Goal: Task Accomplishment & Management: Manage account settings

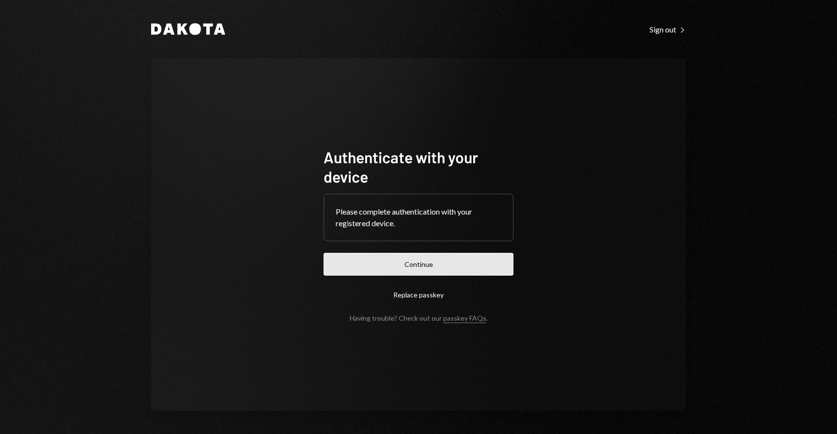
click at [477, 261] on button "Continue" at bounding box center [418, 264] width 190 height 23
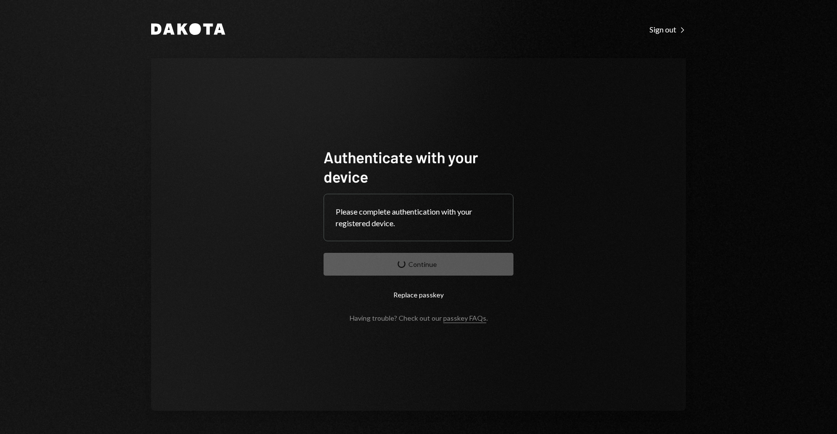
click at [553, 163] on div "Authenticate with your device Please complete authentication with your register…" at bounding box center [418, 234] width 535 height 353
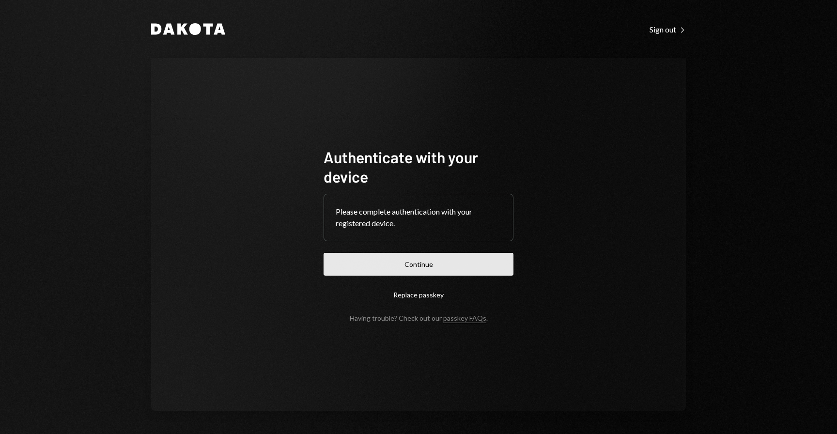
click at [433, 256] on button "Continue" at bounding box center [418, 264] width 190 height 23
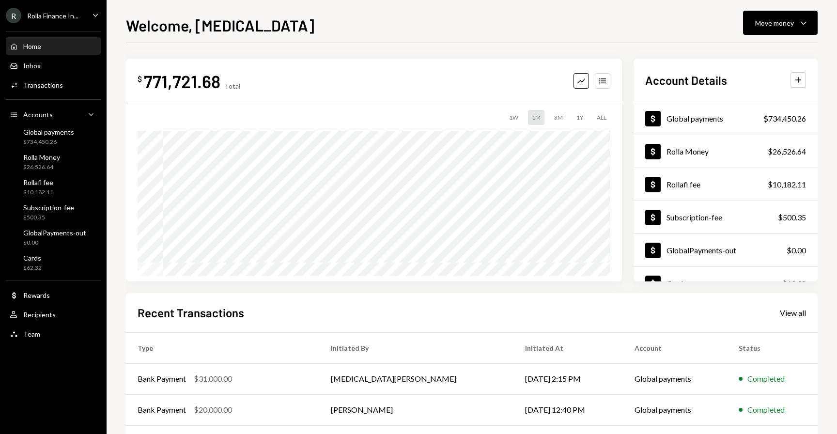
click at [64, 17] on div "Rolla Finance In..." at bounding box center [52, 16] width 51 height 8
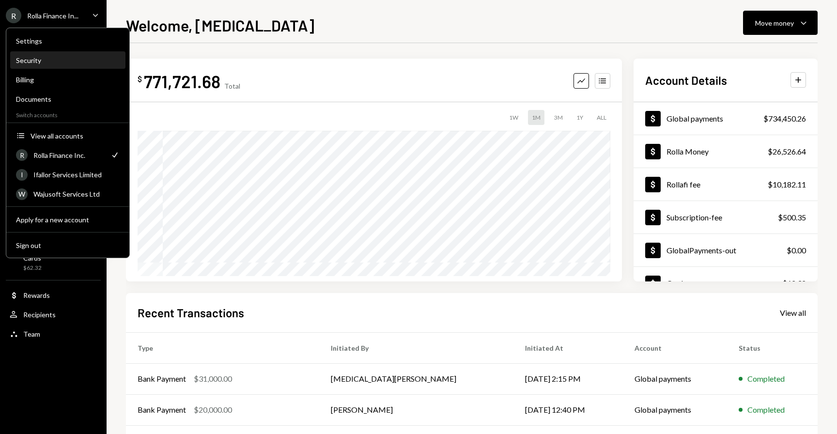
click at [35, 61] on div "Security" at bounding box center [68, 60] width 104 height 8
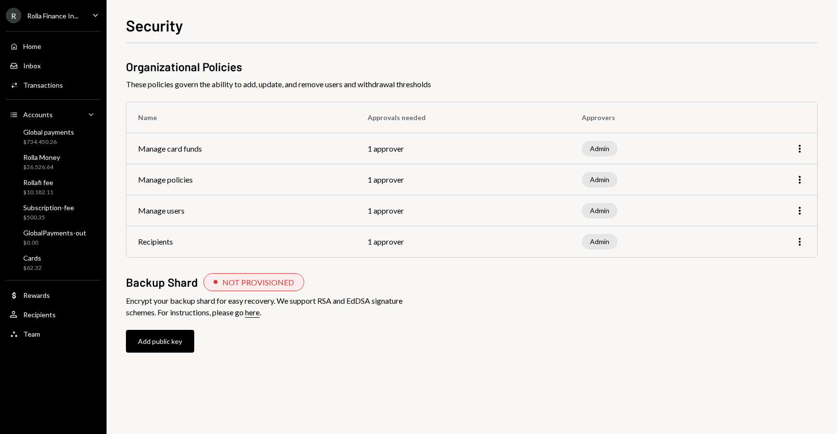
click at [260, 312] on link "here" at bounding box center [252, 312] width 15 height 10
click at [82, 9] on div "R Rolla Finance In... Caret Down" at bounding box center [53, 15] width 107 height 15
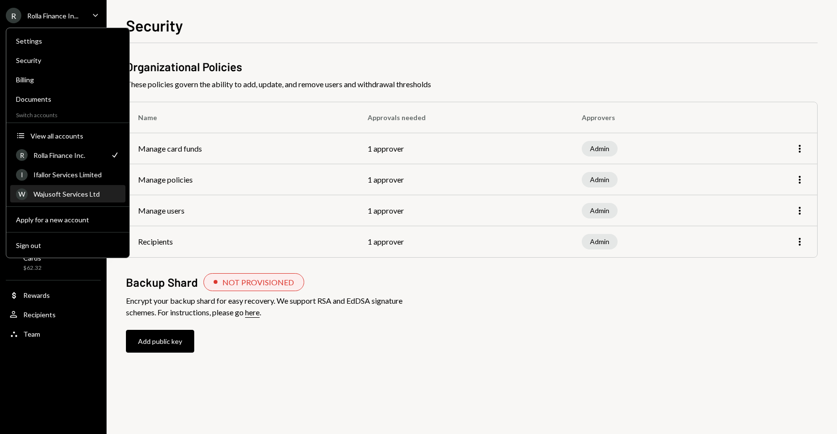
click at [47, 187] on div "W Wajusoft Services Ltd" at bounding box center [68, 194] width 104 height 16
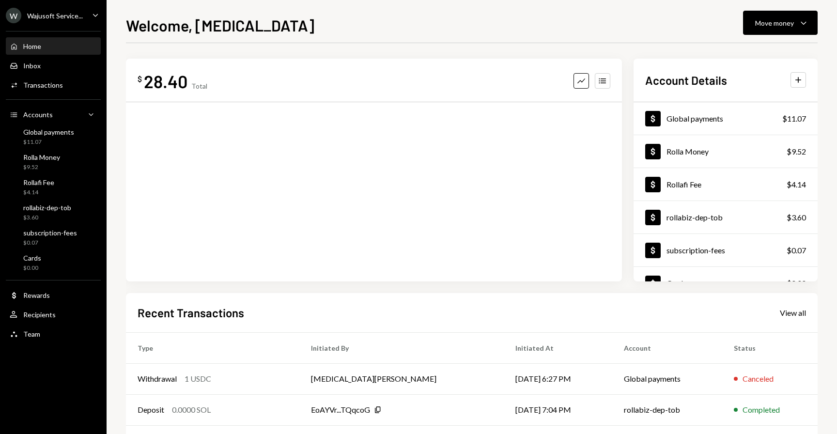
click at [76, 14] on div "Wajusoft Service..." at bounding box center [55, 16] width 56 height 8
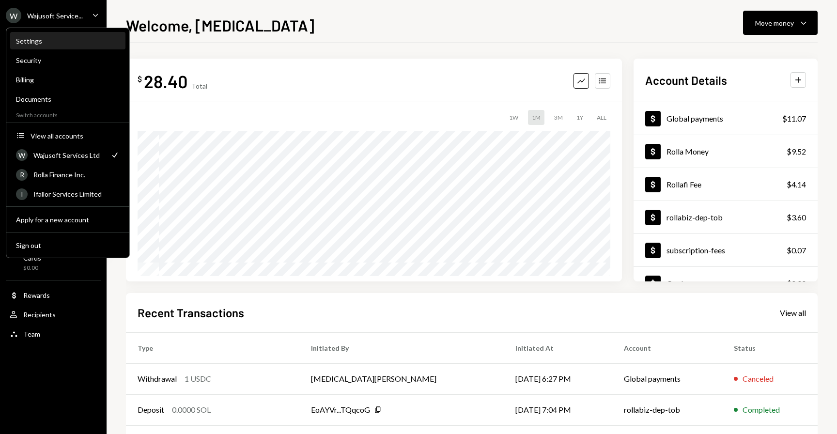
click at [36, 46] on div "Settings" at bounding box center [68, 41] width 104 height 16
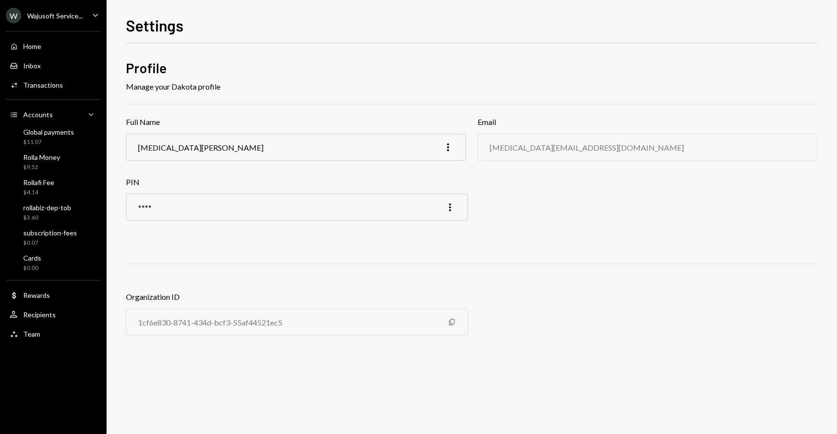
click at [77, 10] on div "W Wajusoft Service..." at bounding box center [44, 15] width 77 height 15
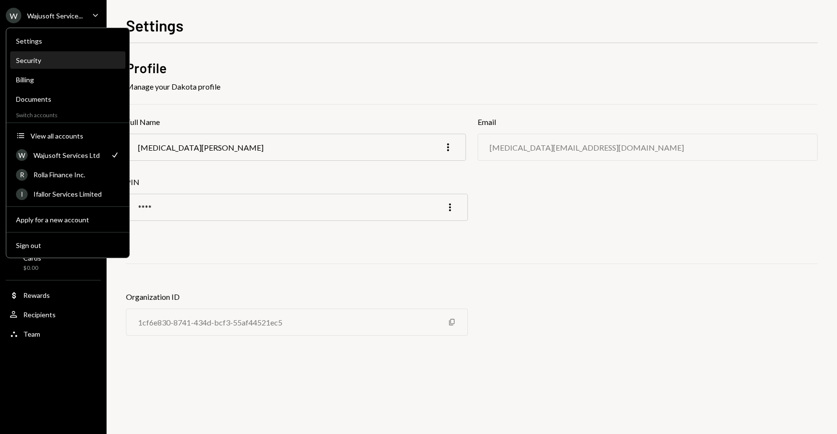
click at [49, 57] on div "Security" at bounding box center [68, 60] width 104 height 8
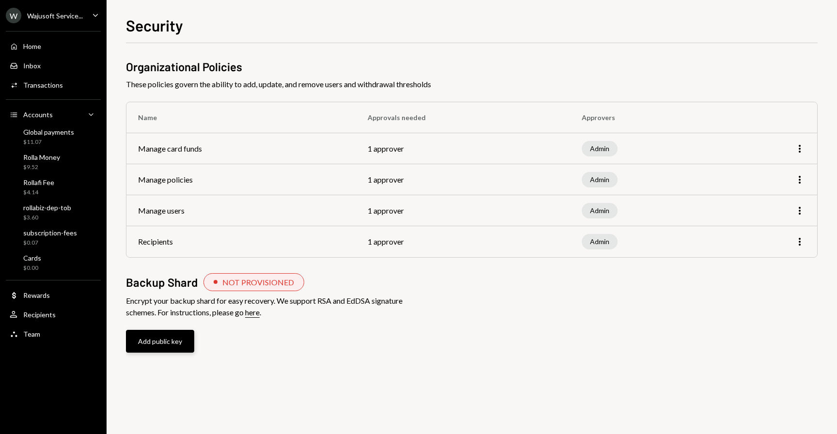
click at [163, 349] on button "Add public key" at bounding box center [160, 341] width 68 height 23
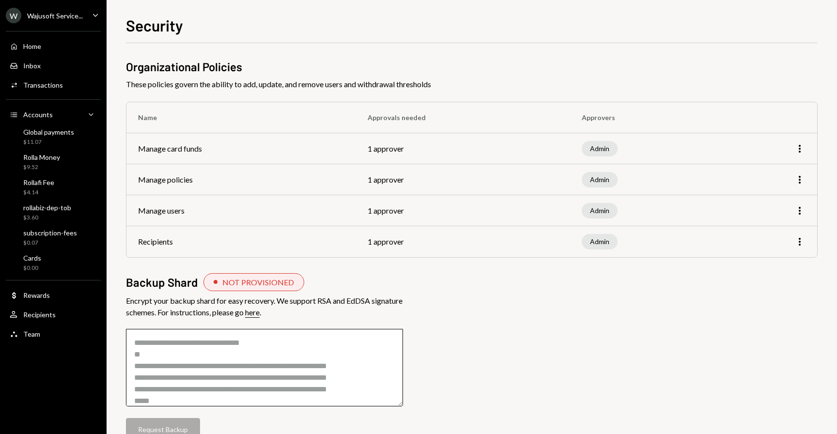
click at [225, 341] on textarea at bounding box center [264, 367] width 277 height 77
paste textarea "**********"
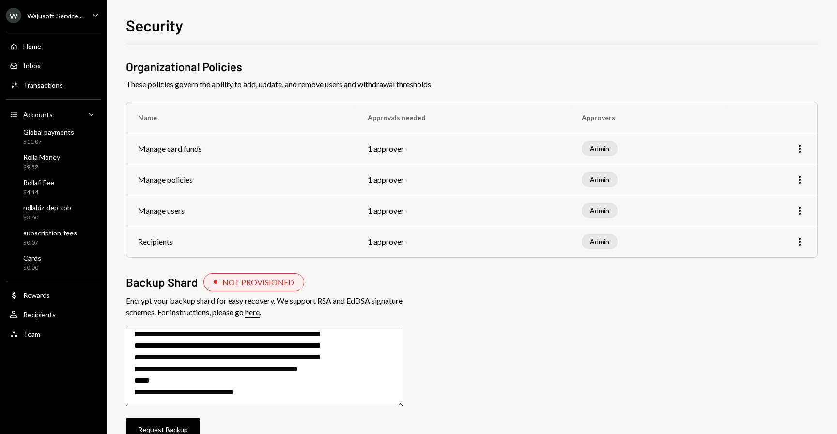
scroll to position [26, 0]
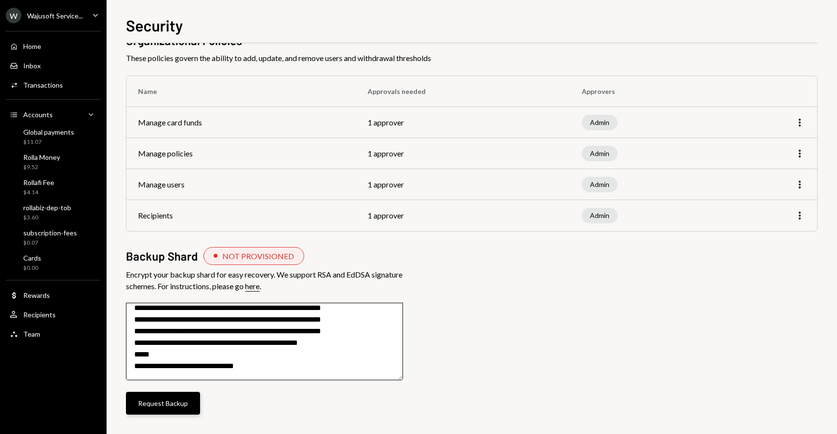
type textarea "**********"
click at [184, 395] on button "Request Backup" at bounding box center [163, 403] width 74 height 23
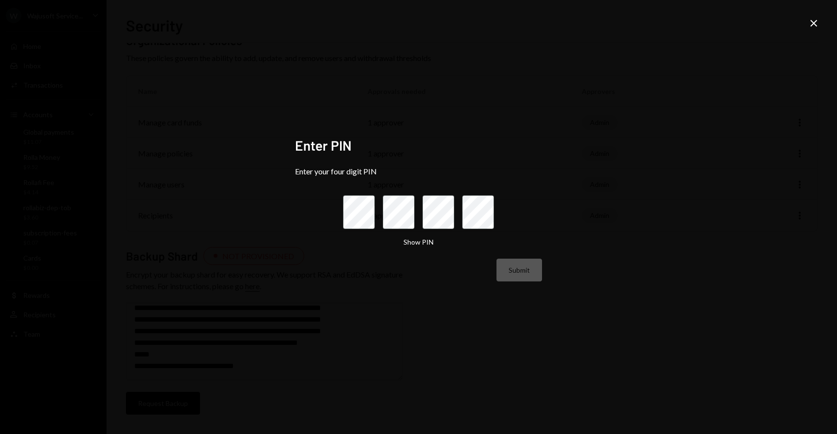
click at [280, 252] on div "Enter PIN Enter your four digit PIN Show PIN Submit Close" at bounding box center [418, 217] width 837 height 434
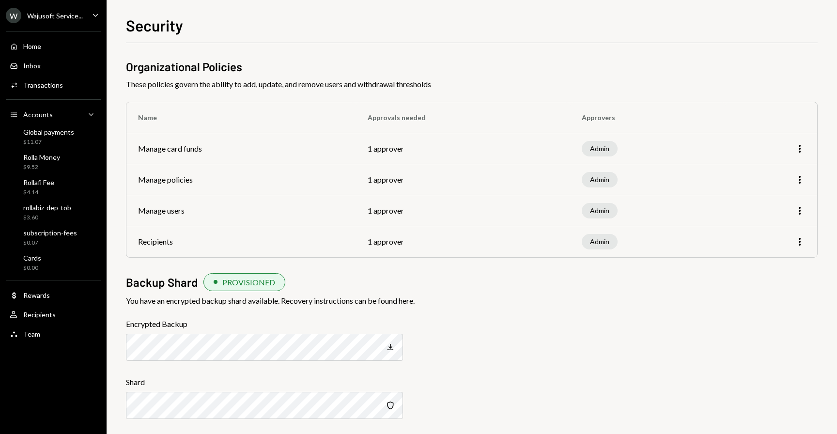
scroll to position [4, 0]
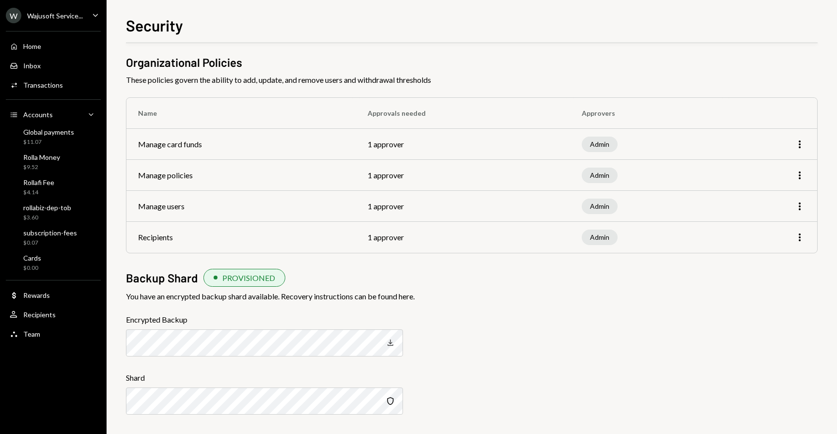
click at [391, 343] on icon "Deposit" at bounding box center [390, 343] width 10 height 10
click at [390, 343] on icon "Copy" at bounding box center [390, 343] width 10 height 10
click at [390, 400] on icon "Security" at bounding box center [390, 401] width 10 height 10
click at [391, 343] on icon "Copy" at bounding box center [390, 343] width 10 height 10
click at [388, 346] on icon "button" at bounding box center [390, 342] width 7 height 8
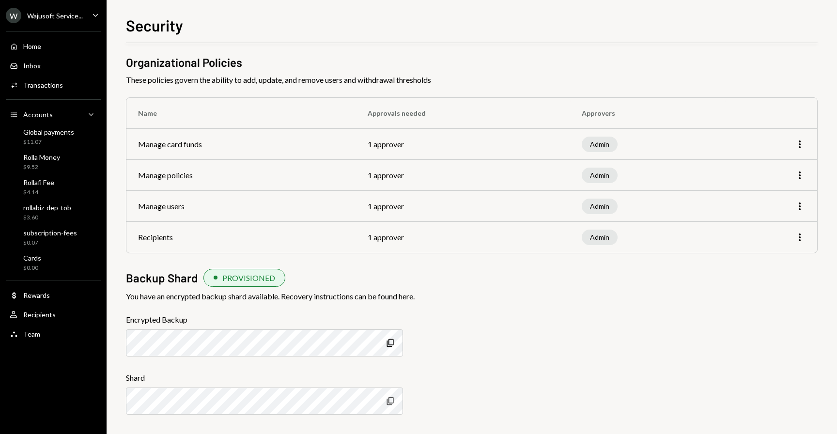
click at [392, 401] on icon "Copy" at bounding box center [390, 401] width 10 height 10
click at [391, 399] on icon "Copy" at bounding box center [390, 401] width 10 height 10
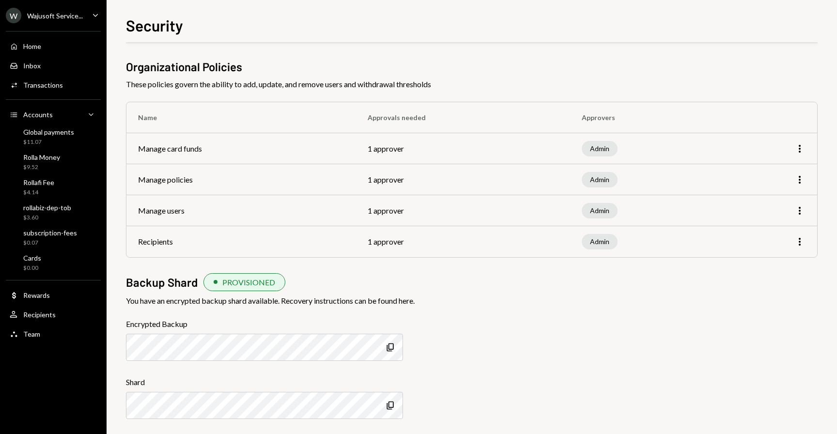
scroll to position [4, 0]
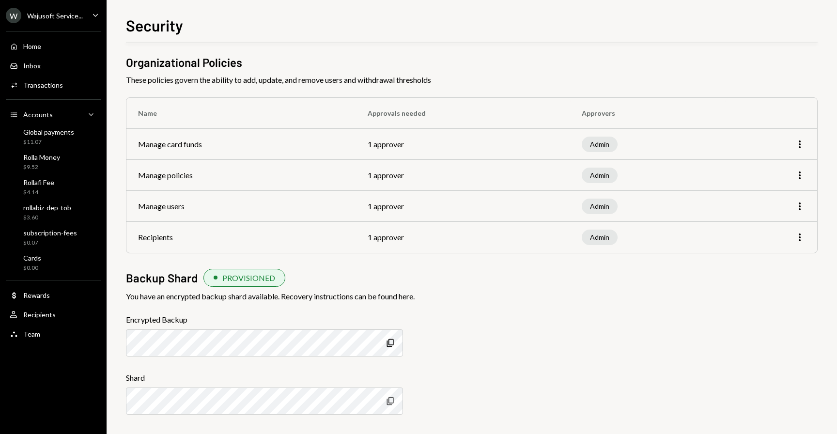
click at [391, 399] on icon "Copy" at bounding box center [390, 401] width 10 height 10
click at [87, 13] on div "W Wajusoft Service... Caret Down" at bounding box center [53, 15] width 107 height 15
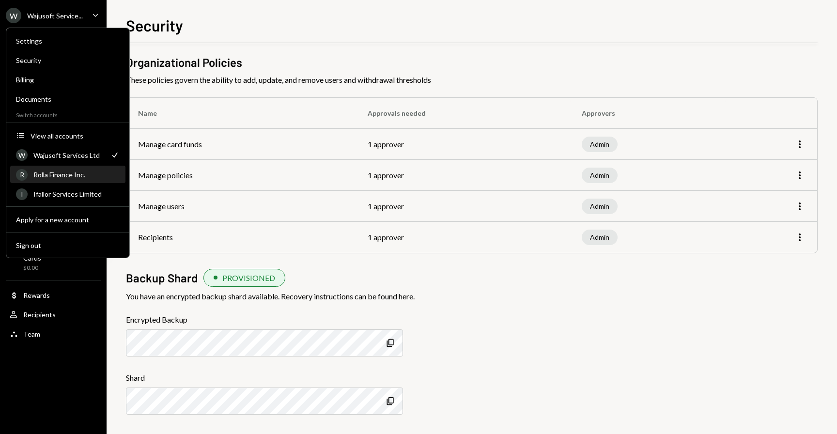
click at [67, 171] on div "Rolla Finance Inc." at bounding box center [76, 174] width 86 height 8
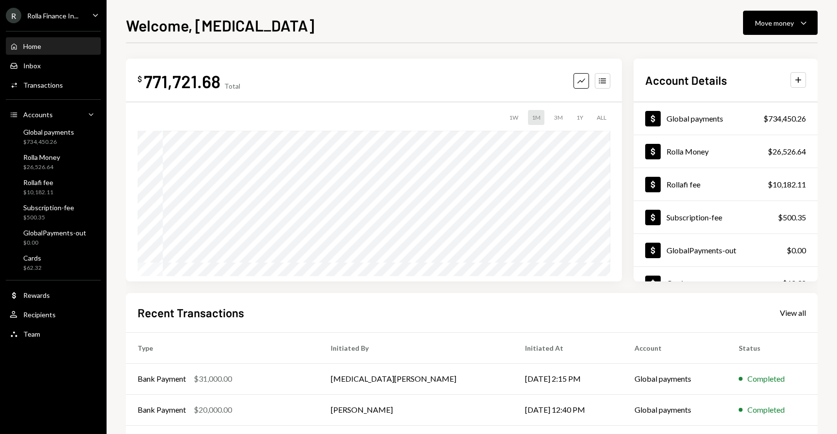
click at [93, 16] on icon "Caret Down" at bounding box center [95, 15] width 11 height 11
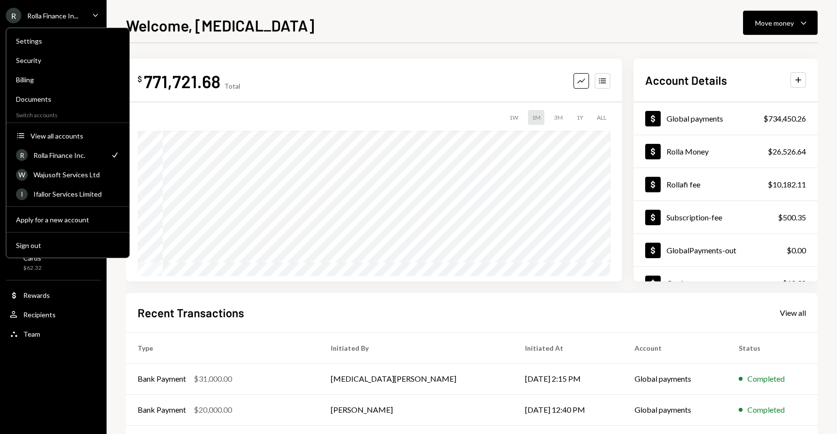
click at [148, 13] on div "Welcome, Tobi Move money Caret Down $ 771,721.68 Total Graph Accounts 1W 1M 3M …" at bounding box center [472, 217] width 730 height 434
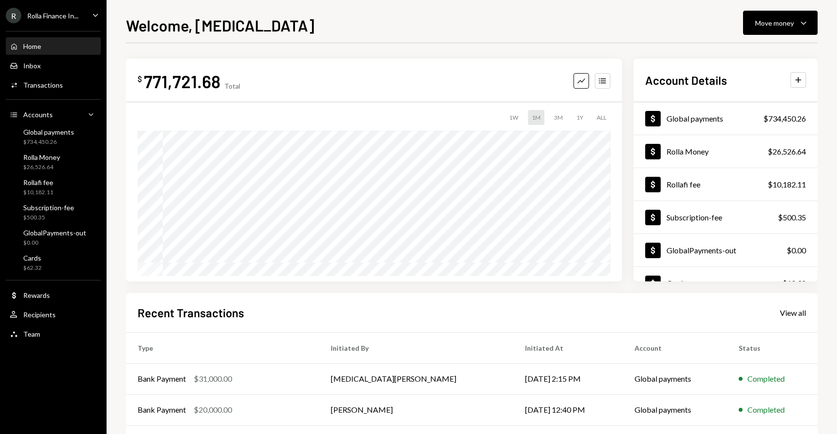
click at [77, 13] on div "Rolla Finance In..." at bounding box center [52, 16] width 51 height 8
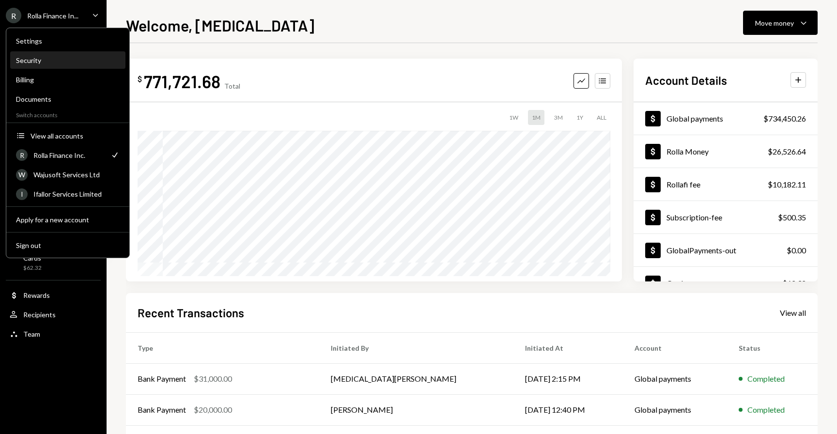
click at [40, 60] on div "Security" at bounding box center [68, 60] width 104 height 8
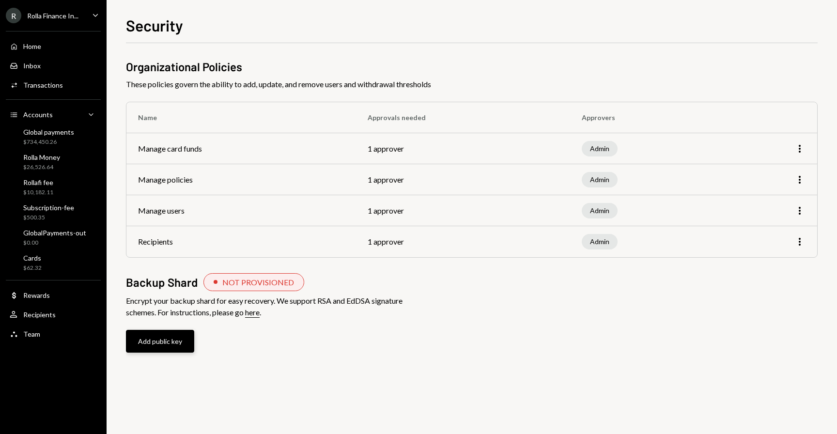
click at [169, 337] on button "Add public key" at bounding box center [160, 341] width 68 height 23
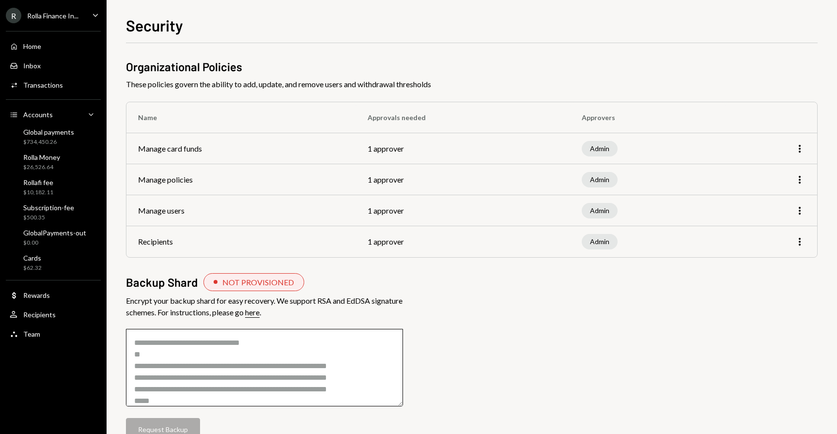
click at [199, 358] on textarea at bounding box center [264, 367] width 277 height 77
paste textarea "**********"
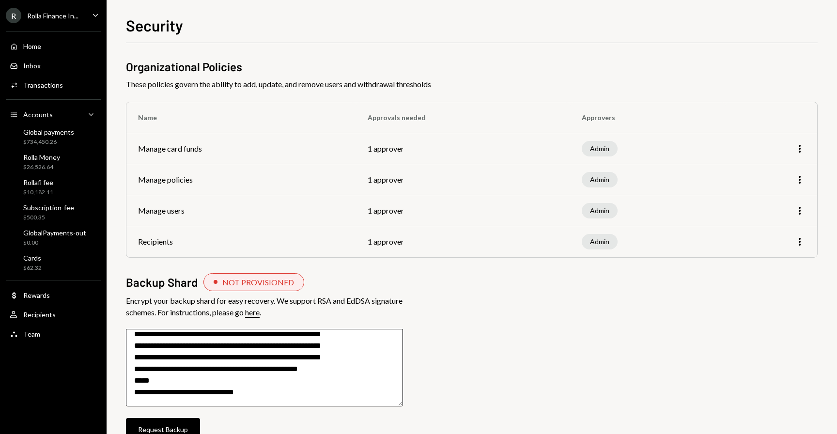
scroll to position [1078, 0]
type textarea "**********"
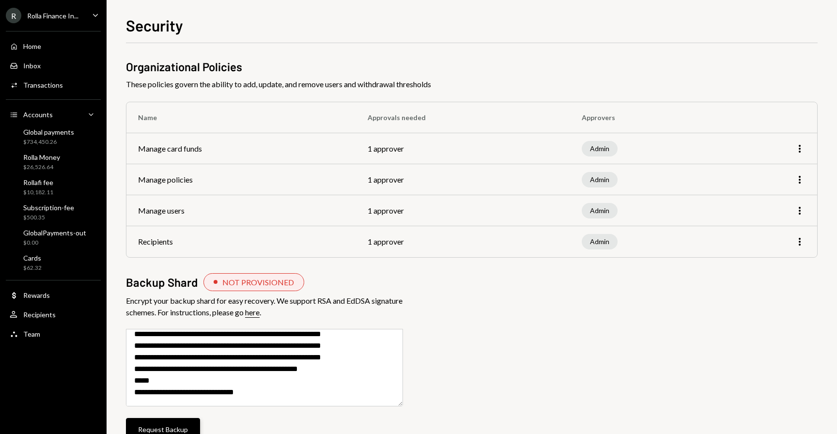
click at [179, 424] on button "Request Backup" at bounding box center [163, 429] width 74 height 23
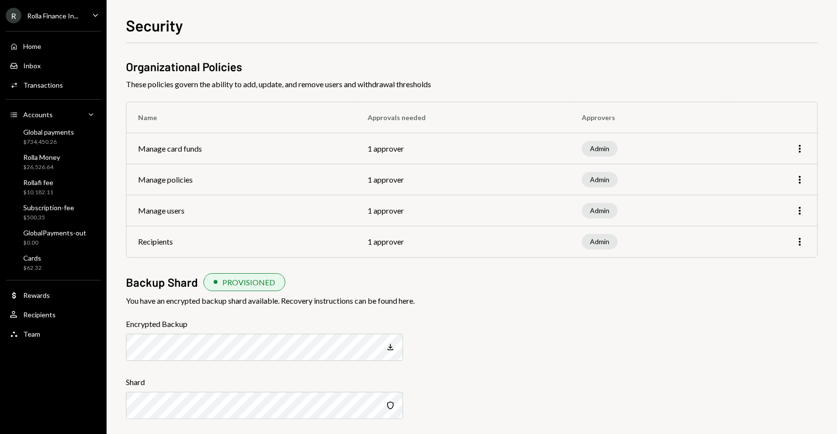
scroll to position [4, 0]
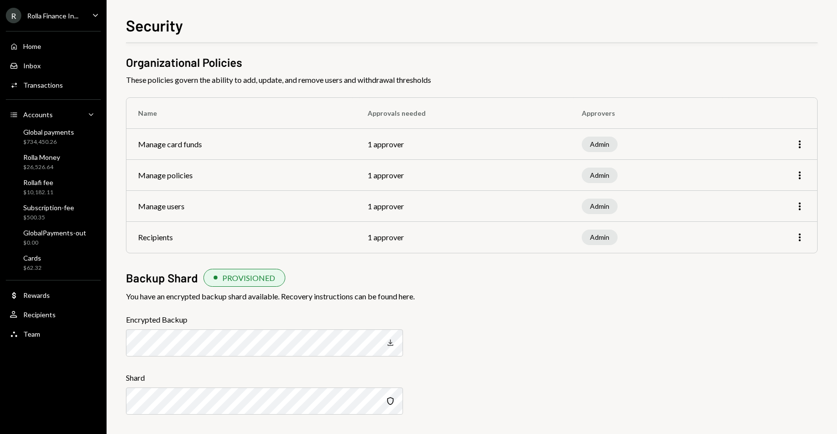
click at [390, 341] on icon "button" at bounding box center [390, 342] width 6 height 6
click at [388, 400] on icon "Security" at bounding box center [390, 401] width 10 height 10
click at [389, 342] on icon "Copy" at bounding box center [390, 343] width 10 height 10
click at [387, 402] on icon "Copy" at bounding box center [390, 401] width 10 height 10
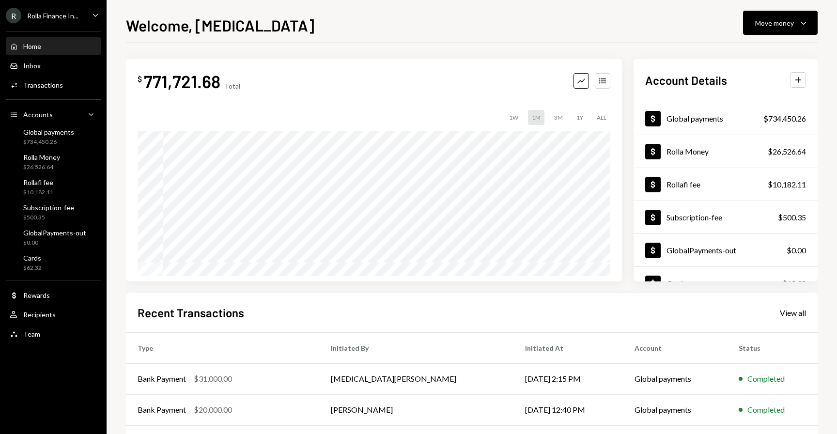
click at [70, 18] on div "Rolla Finance In..." at bounding box center [52, 16] width 51 height 8
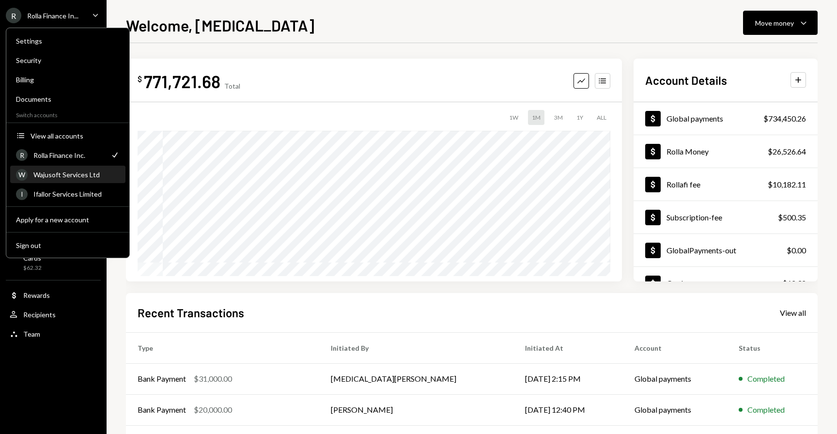
click at [57, 172] on div "Wajusoft Services Ltd" at bounding box center [76, 174] width 86 height 8
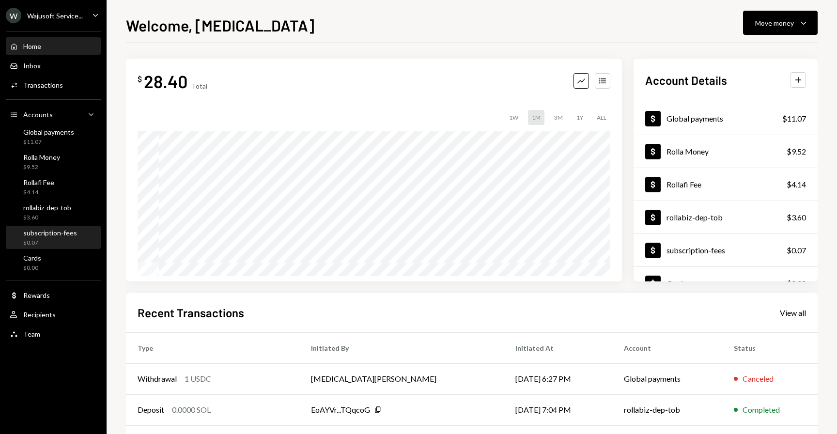
click at [52, 236] on div "subscription-fees" at bounding box center [50, 233] width 54 height 8
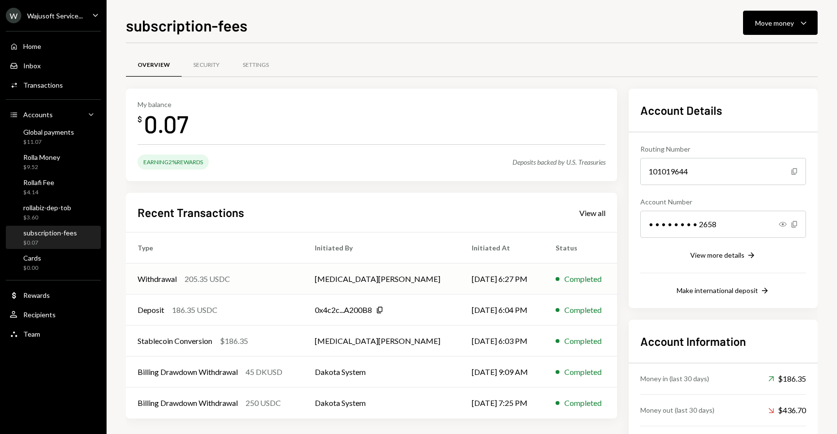
click at [409, 282] on td "[MEDICAL_DATA][PERSON_NAME]" at bounding box center [381, 278] width 157 height 31
click at [528, 277] on td "[DATE] 6:27 PM" at bounding box center [502, 278] width 84 height 31
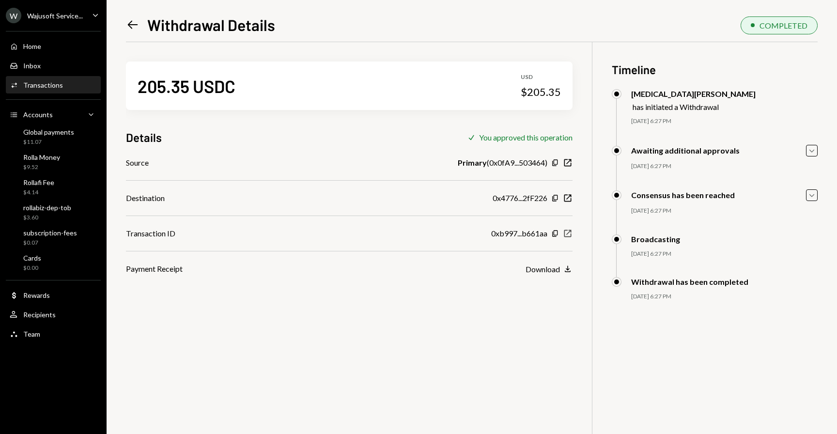
click at [567, 232] on icon "New Window" at bounding box center [568, 234] width 10 height 10
click at [52, 233] on div "subscription-fees" at bounding box center [50, 233] width 54 height 8
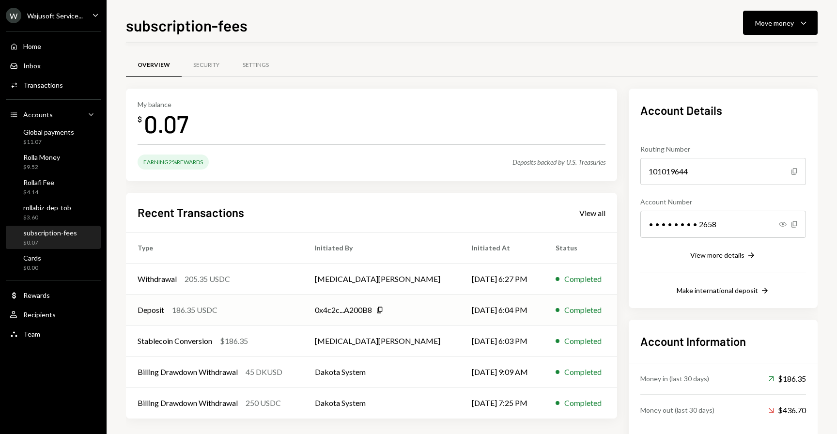
scroll to position [46, 0]
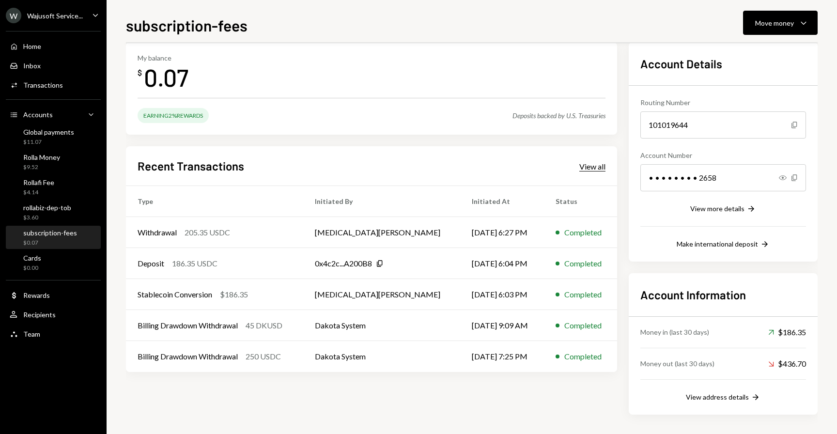
click at [587, 169] on div "View all" at bounding box center [592, 167] width 26 height 10
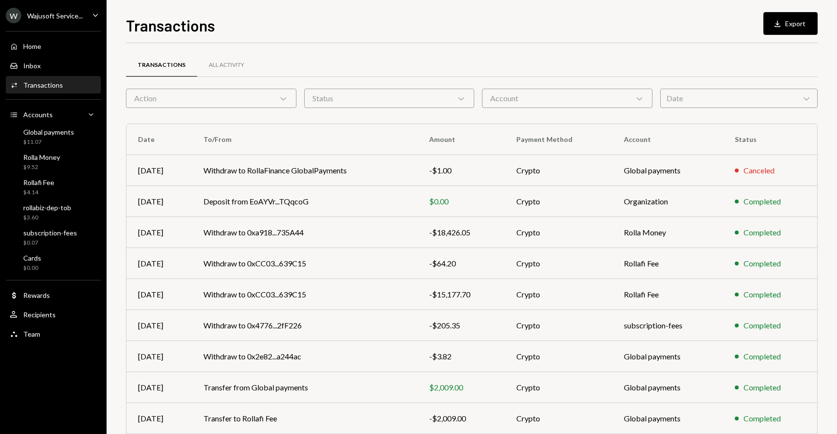
click at [521, 86] on div "Transactions All Activity" at bounding box center [471, 71] width 691 height 36
click at [511, 97] on div "Account Chevron Down" at bounding box center [567, 98] width 170 height 19
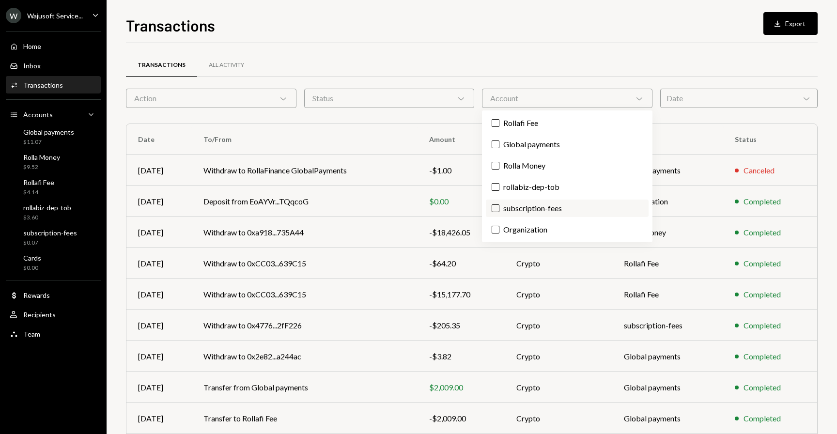
click at [518, 205] on label "subscription-fees" at bounding box center [567, 208] width 163 height 17
click at [499, 205] on button "subscription-fees" at bounding box center [495, 208] width 8 height 8
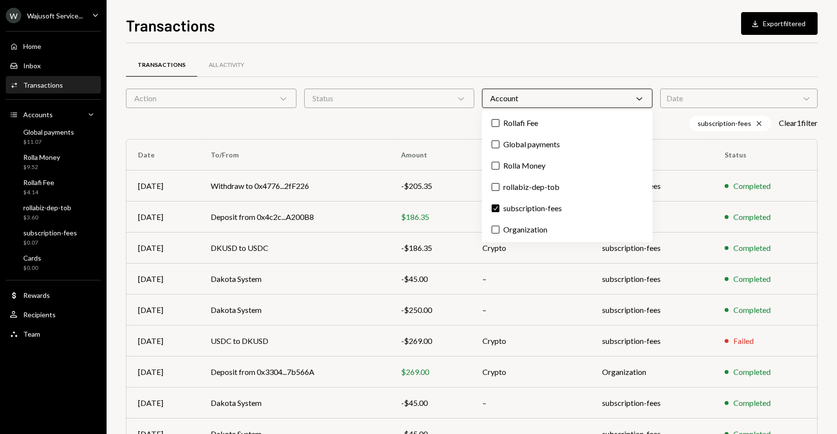
click at [619, 69] on div "Transactions All Activity" at bounding box center [471, 65] width 691 height 25
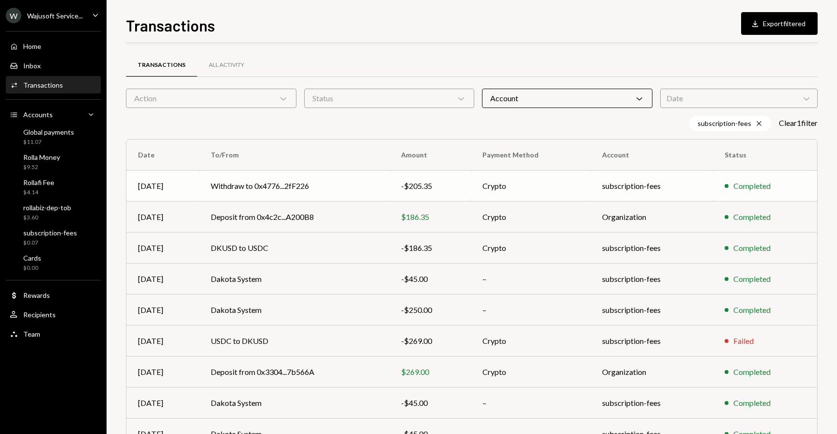
scroll to position [87, 0]
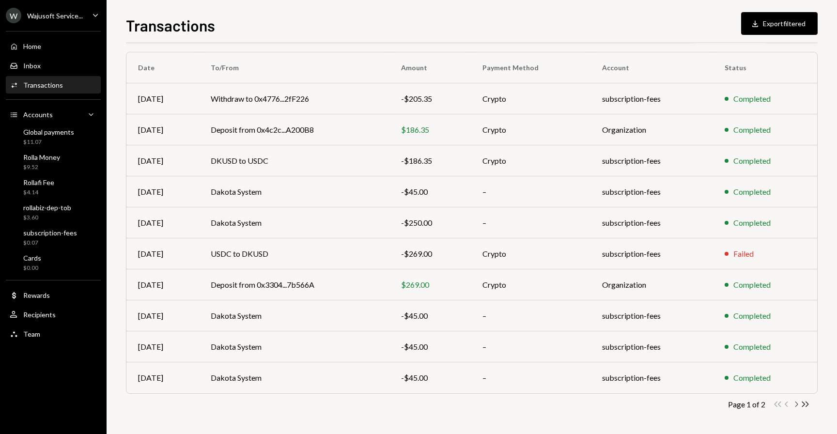
click at [795, 401] on icon "Chevron Right" at bounding box center [795, 403] width 9 height 9
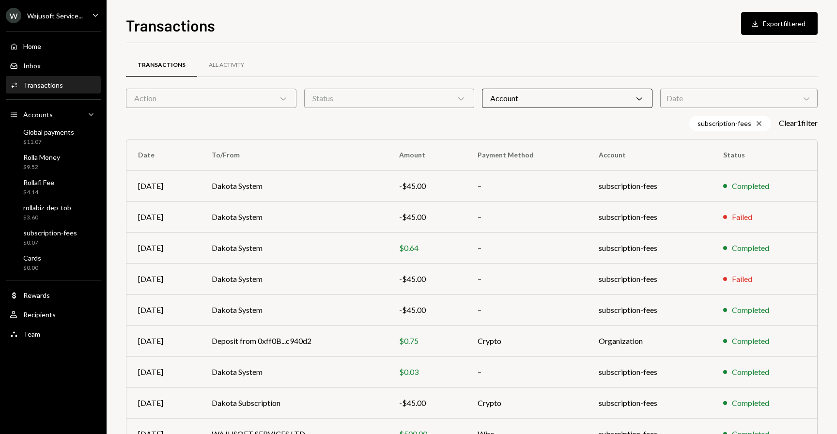
scroll to position [56, 0]
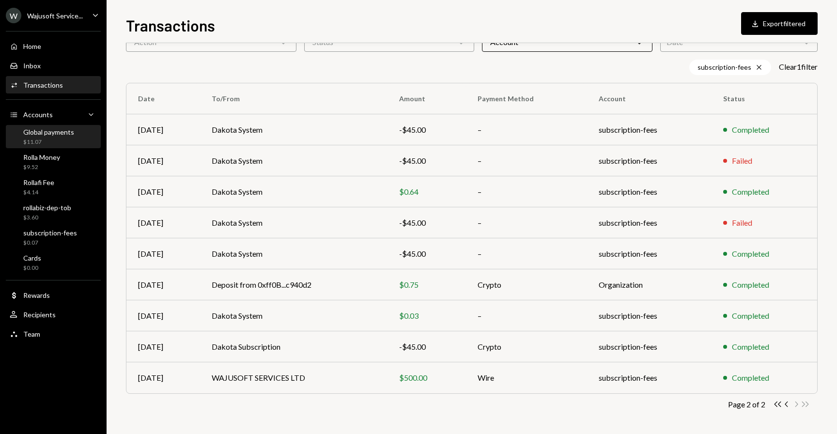
click at [36, 139] on div "$11.07" at bounding box center [48, 142] width 51 height 8
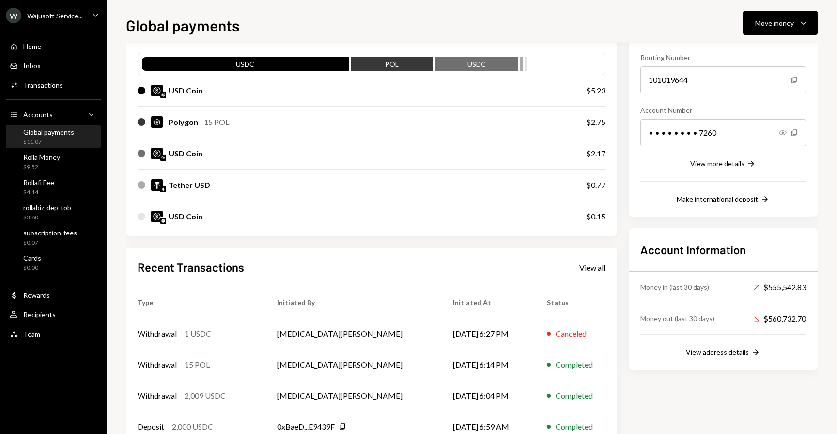
scroll to position [93, 0]
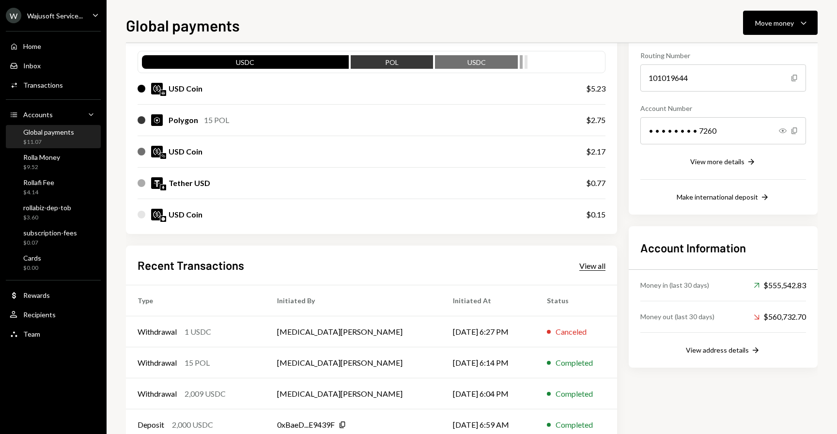
click at [589, 266] on div "View all" at bounding box center [592, 266] width 26 height 10
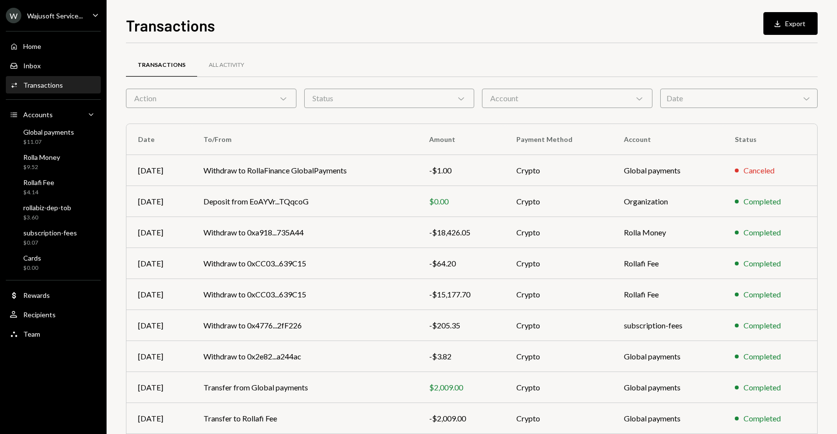
click at [531, 108] on div "Transactions All Activity Action Chevron Down Status Chevron Down Account Chevr…" at bounding box center [471, 282] width 691 height 447
click at [527, 103] on div "Account Chevron Down" at bounding box center [567, 98] width 170 height 19
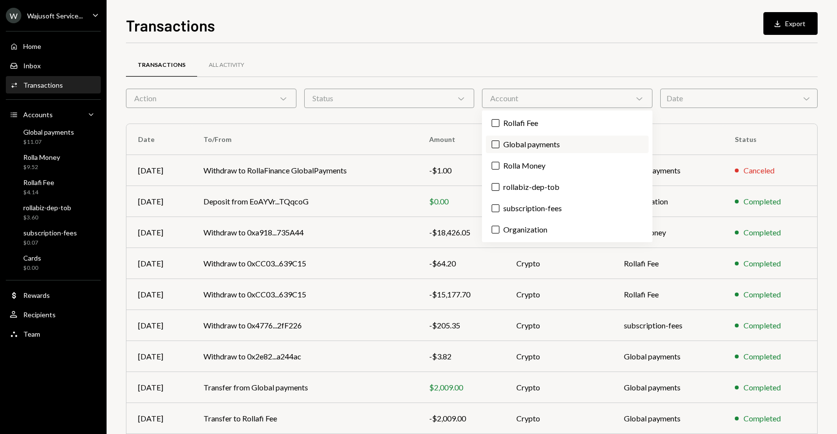
click at [525, 145] on label "Global payments" at bounding box center [567, 144] width 163 height 17
click at [499, 145] on button "Global payments" at bounding box center [495, 144] width 8 height 8
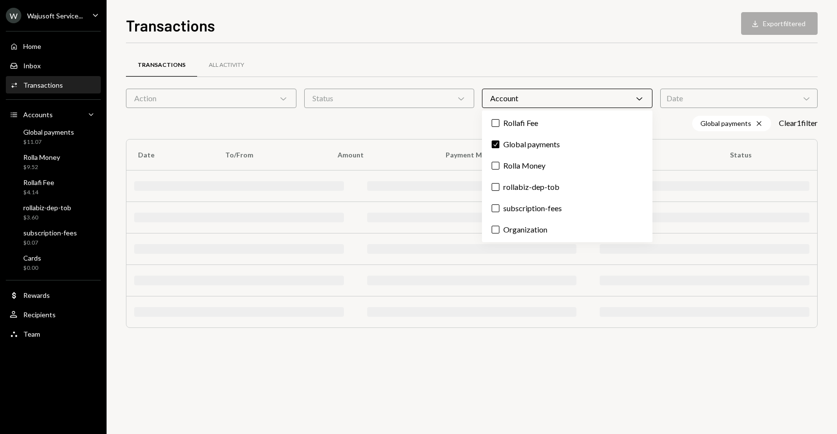
click at [544, 96] on div "Account Chevron Down" at bounding box center [567, 98] width 170 height 19
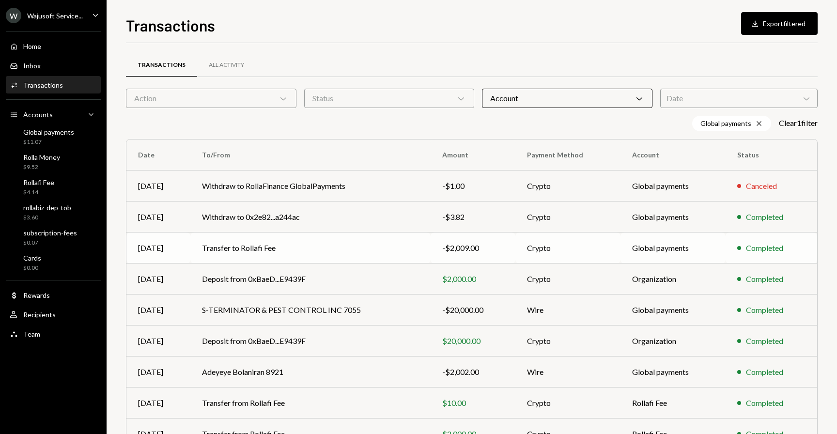
scroll to position [87, 0]
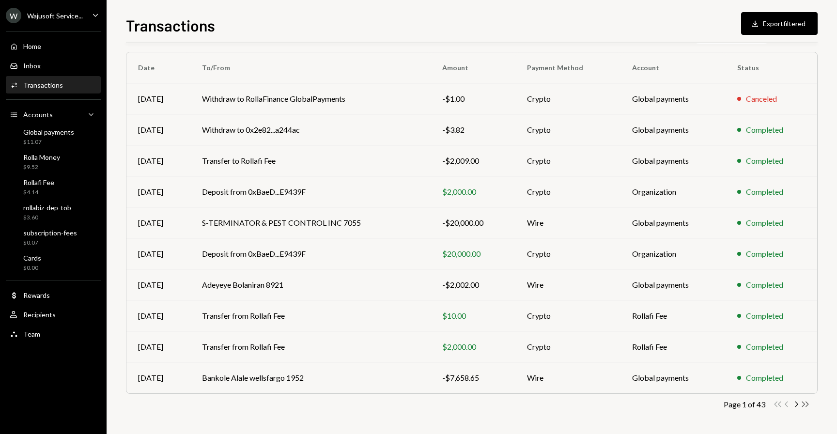
click at [806, 405] on icon "button" at bounding box center [805, 403] width 7 height 5
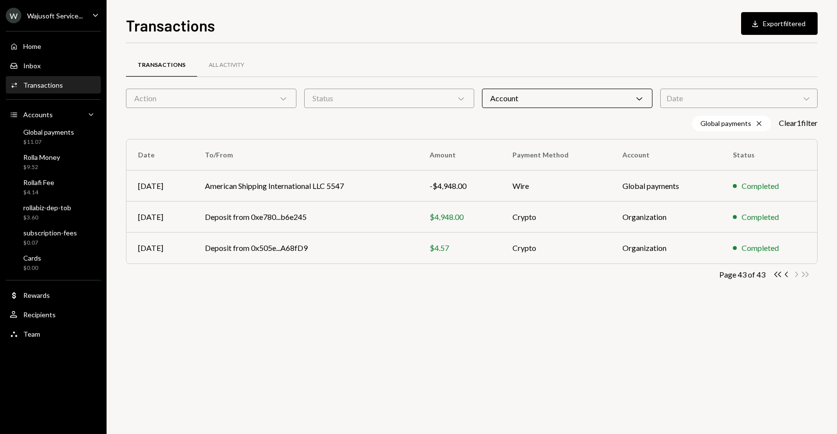
click at [556, 101] on div "Account Chevron Down" at bounding box center [567, 98] width 170 height 19
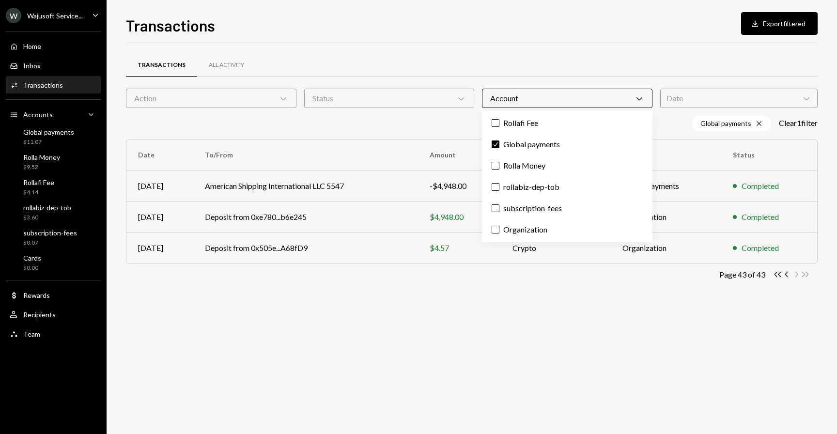
click at [556, 99] on div "Account Chevron Down" at bounding box center [567, 98] width 170 height 19
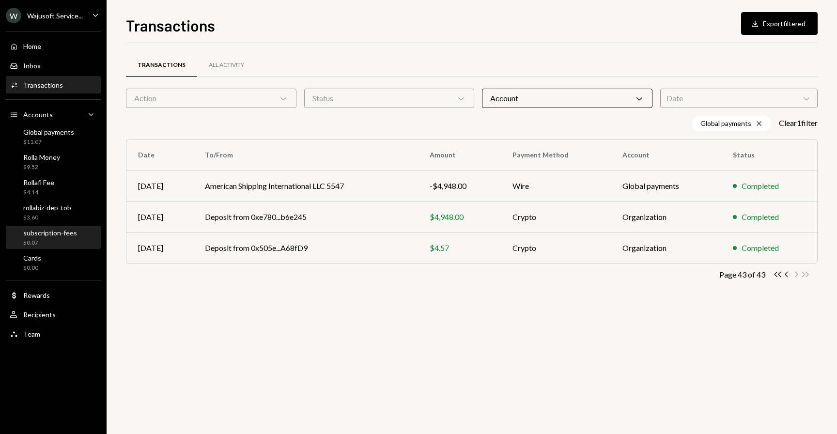
click at [56, 242] on div "$0.07" at bounding box center [50, 243] width 54 height 8
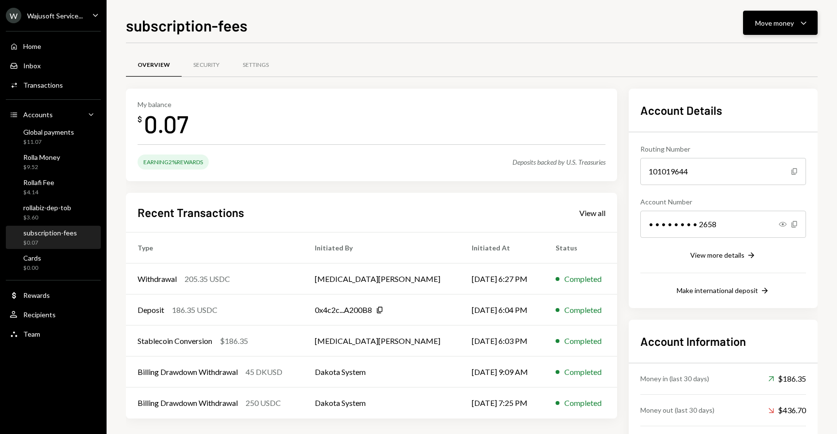
click at [782, 21] on div "Move money" at bounding box center [774, 23] width 39 height 10
click at [742, 105] on div "Deposit Deposit" at bounding box center [765, 96] width 97 height 22
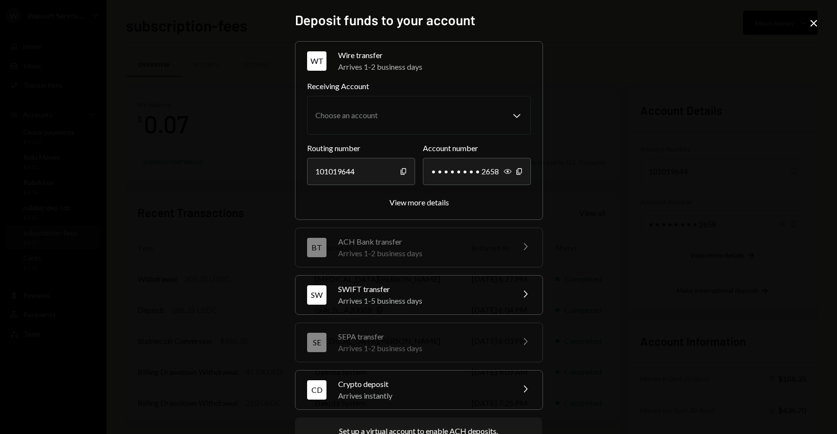
click at [446, 387] on div "Crypto deposit" at bounding box center [422, 384] width 169 height 12
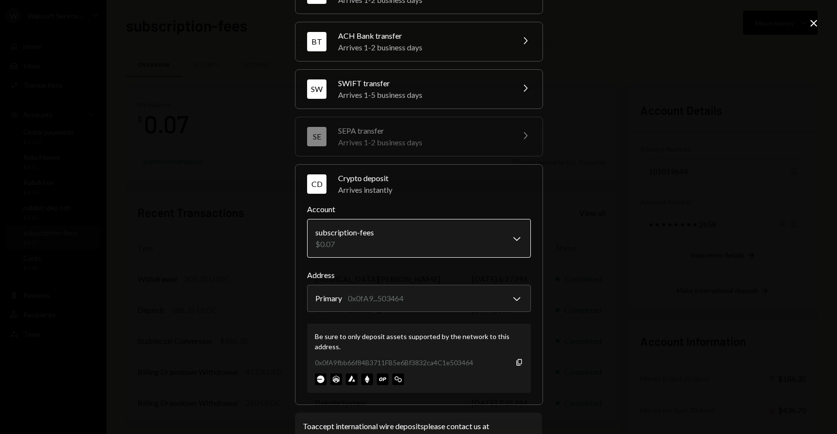
scroll to position [68, 0]
click at [516, 364] on icon "Copy" at bounding box center [519, 361] width 8 height 8
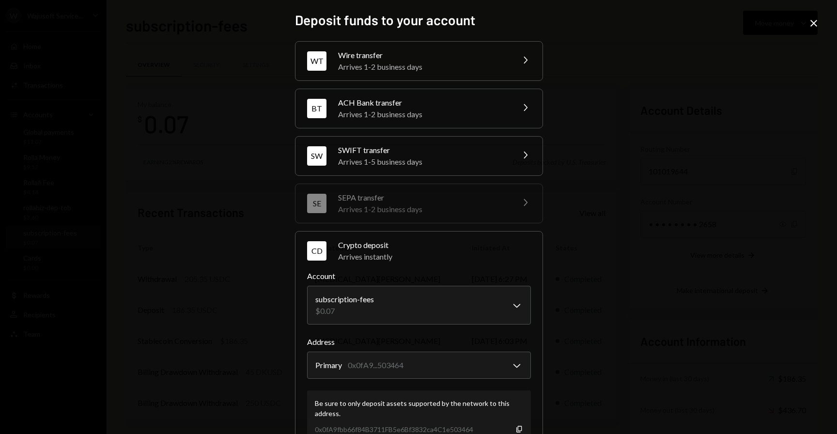
click at [813, 27] on icon "Close" at bounding box center [814, 23] width 12 height 12
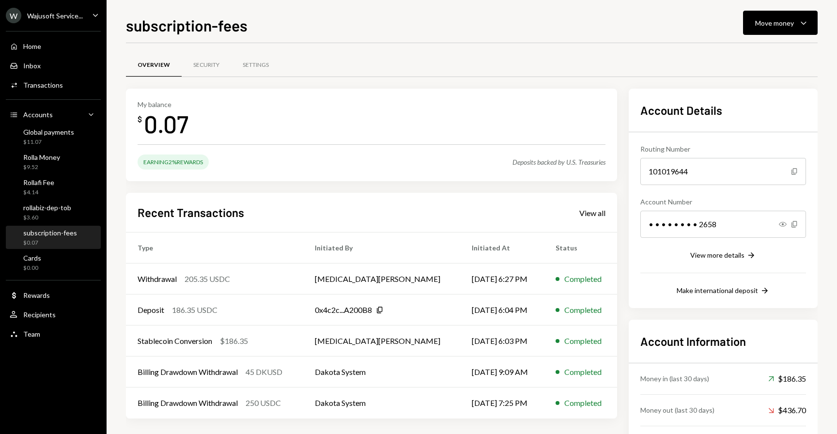
click at [67, 12] on div "Wajusoft Service..." at bounding box center [55, 16] width 56 height 8
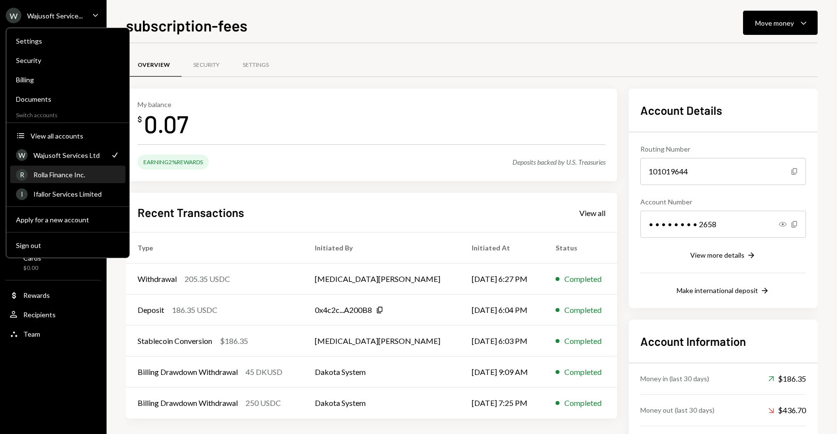
click at [62, 169] on div "R Rolla Finance Inc." at bounding box center [68, 175] width 104 height 16
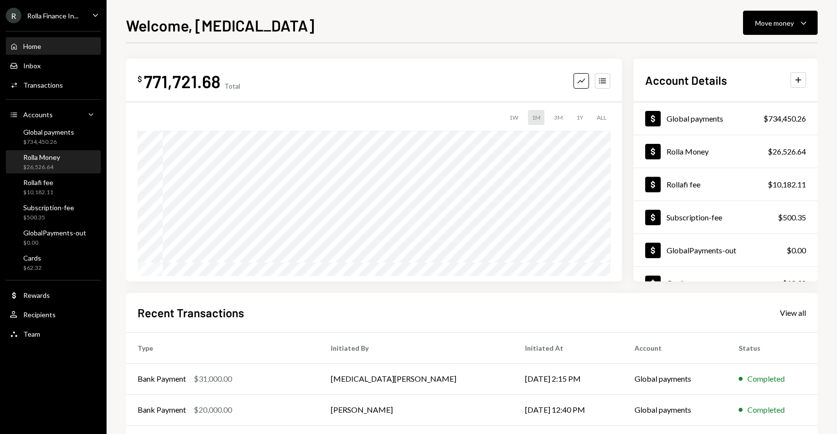
click at [64, 153] on div "Rolla Money $26,526.64" at bounding box center [53, 162] width 87 height 18
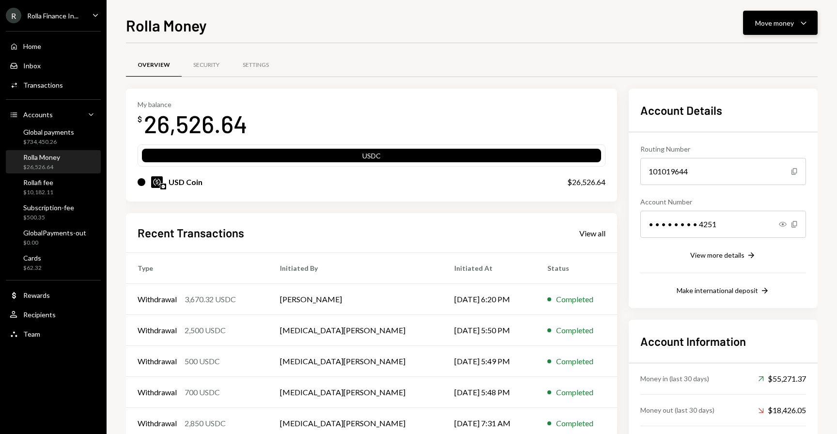
click at [759, 23] on div "Move money" at bounding box center [774, 23] width 39 height 10
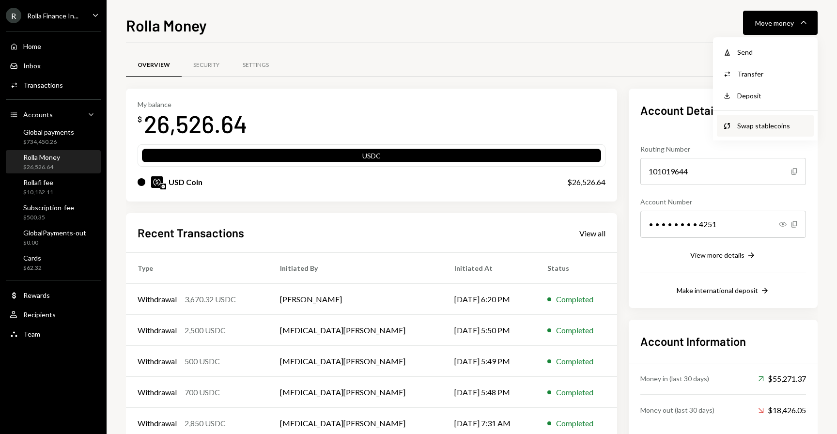
click at [749, 128] on div "Swap stablecoins" at bounding box center [772, 126] width 71 height 10
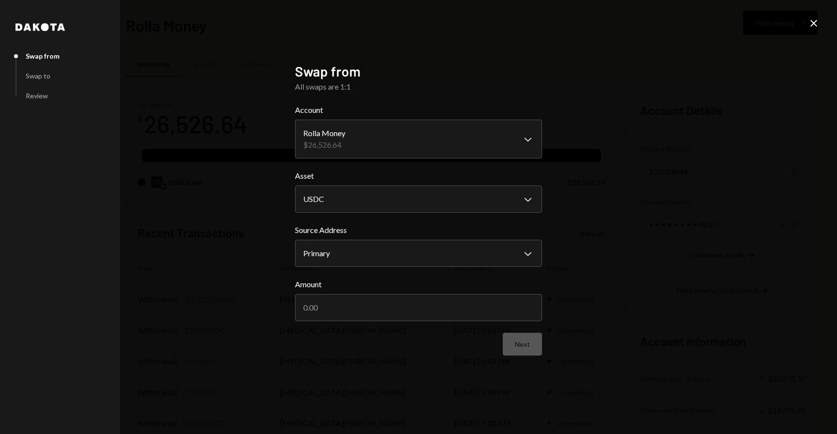
click at [808, 28] on icon "Close" at bounding box center [814, 23] width 12 height 12
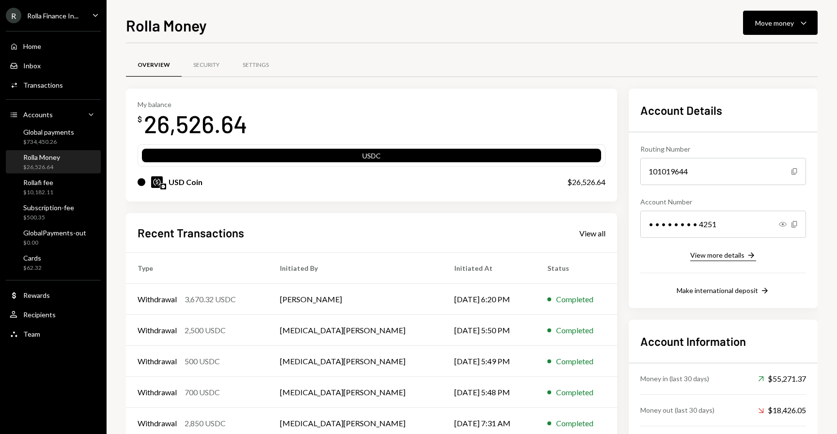
click at [711, 251] on div "View more details" at bounding box center [717, 255] width 54 height 8
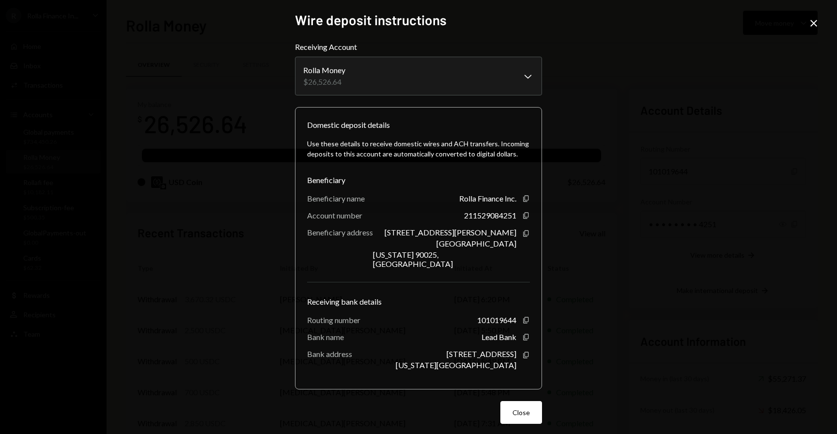
click at [815, 29] on icon "Close" at bounding box center [814, 23] width 12 height 12
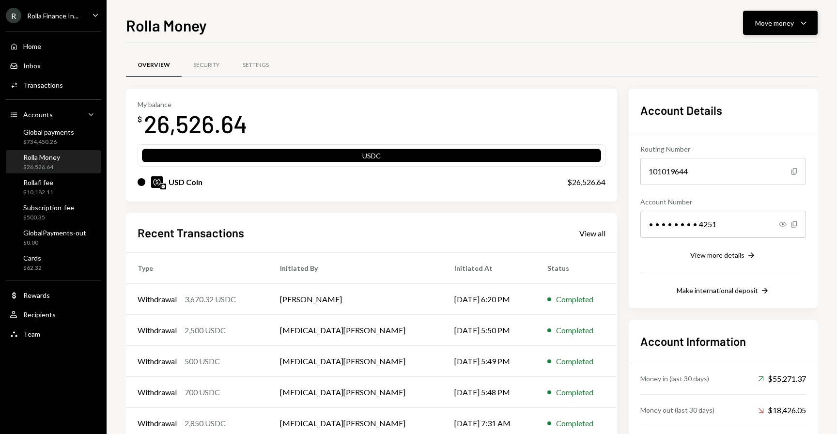
click at [784, 29] on button "Move money Caret Down" at bounding box center [780, 23] width 75 height 24
click at [683, 293] on div "Make international deposit" at bounding box center [716, 290] width 81 height 8
click at [774, 23] on div "Move money" at bounding box center [774, 23] width 39 height 10
click at [746, 101] on div "Deposit Deposit" at bounding box center [765, 96] width 97 height 22
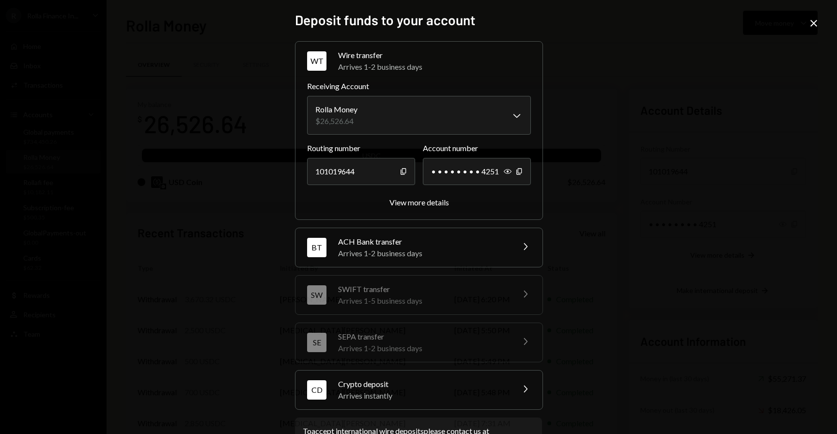
scroll to position [38, 0]
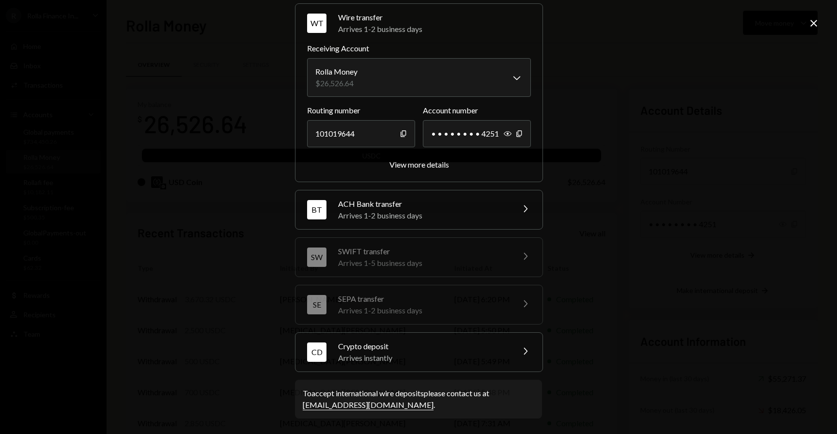
click at [390, 359] on div "Arrives instantly" at bounding box center [422, 358] width 169 height 12
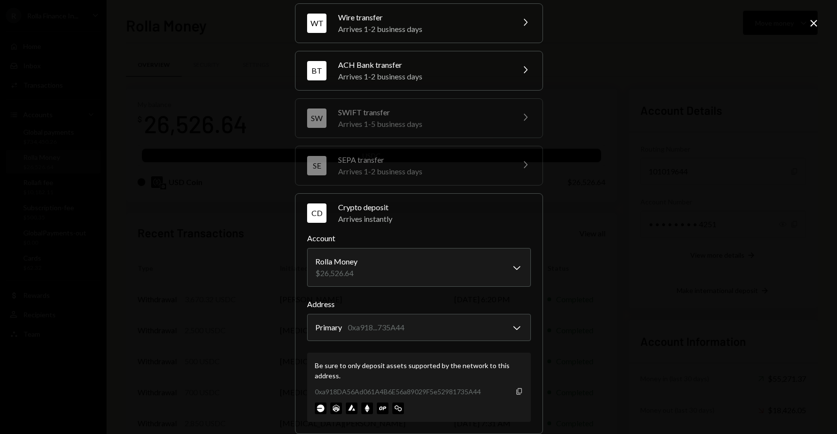
click at [516, 391] on icon "Copy" at bounding box center [519, 391] width 8 height 8
